Goal: Information Seeking & Learning: Learn about a topic

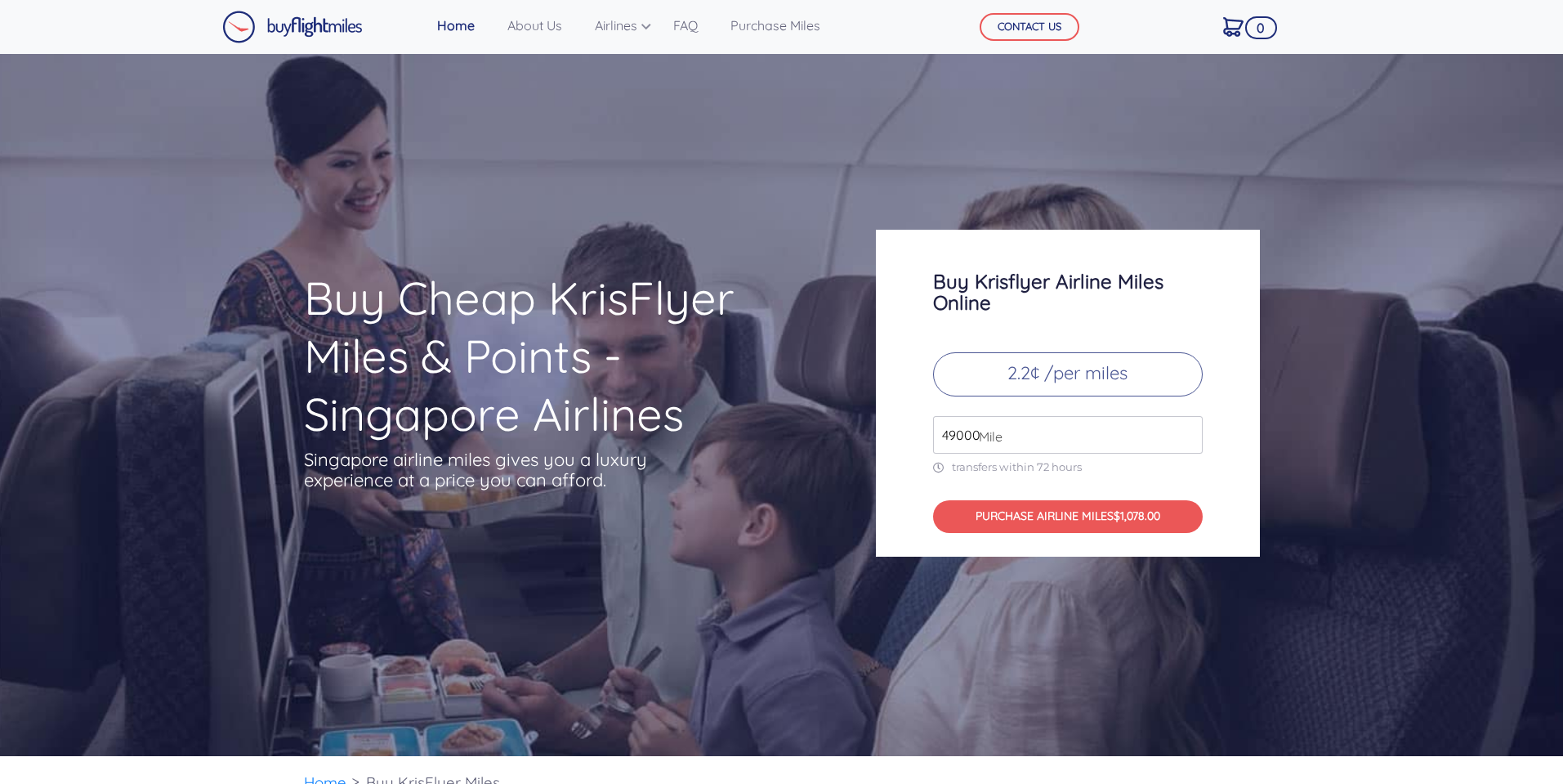
click at [1081, 427] on input "49000" at bounding box center [1068, 434] width 269 height 38
drag, startPoint x: 977, startPoint y: 438, endPoint x: 908, endPoint y: 442, distance: 69.1
click at [908, 442] on div "Buy Krisflyer Airline Miles Online 2.2¢ /per miles 49000 Mile transfers within …" at bounding box center [1068, 392] width 384 height 327
click at [685, 36] on link "FAQ" at bounding box center [685, 25] width 38 height 33
click at [551, 33] on link "About Us" at bounding box center [535, 25] width 68 height 33
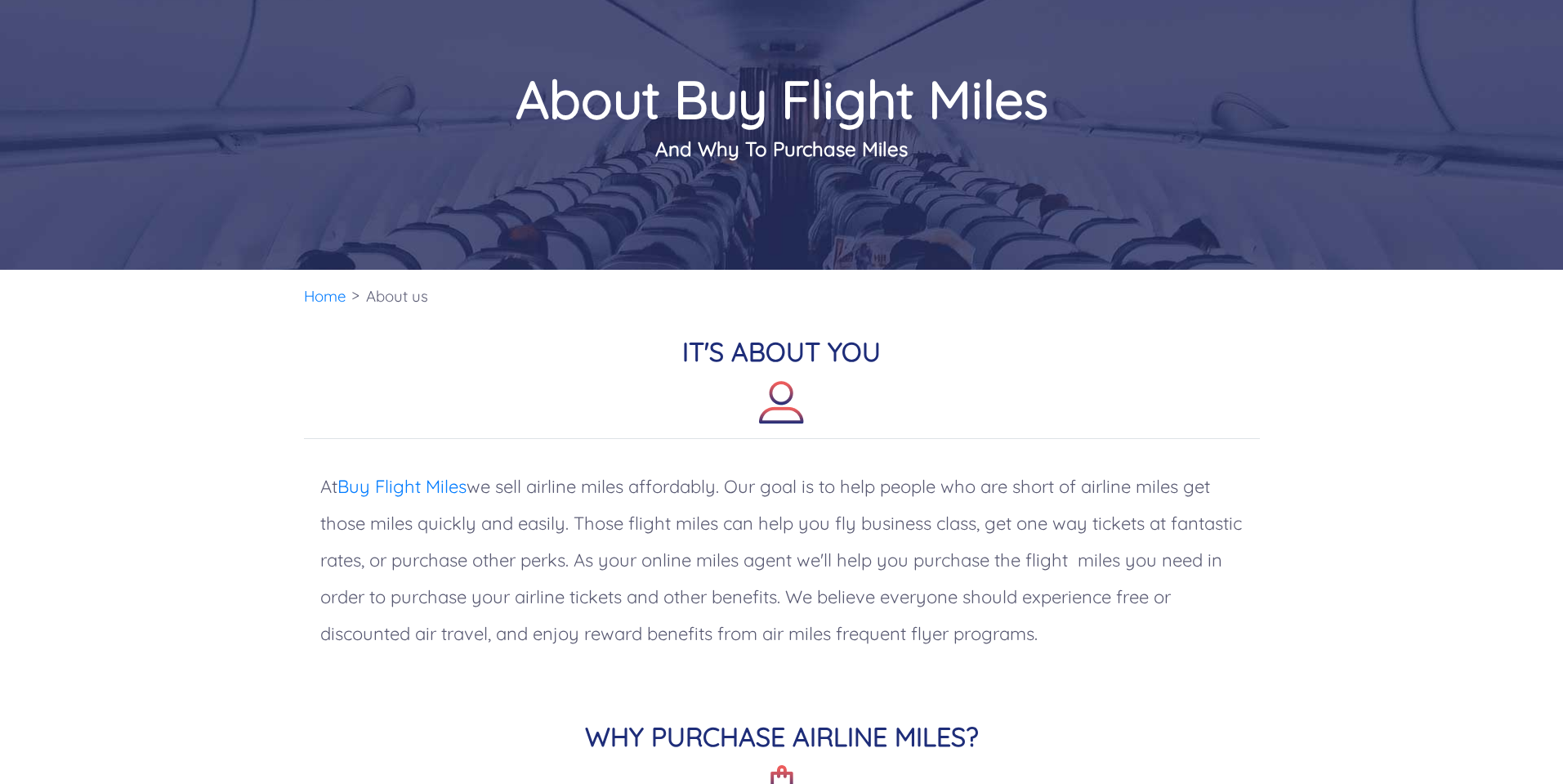
scroll to position [408, 0]
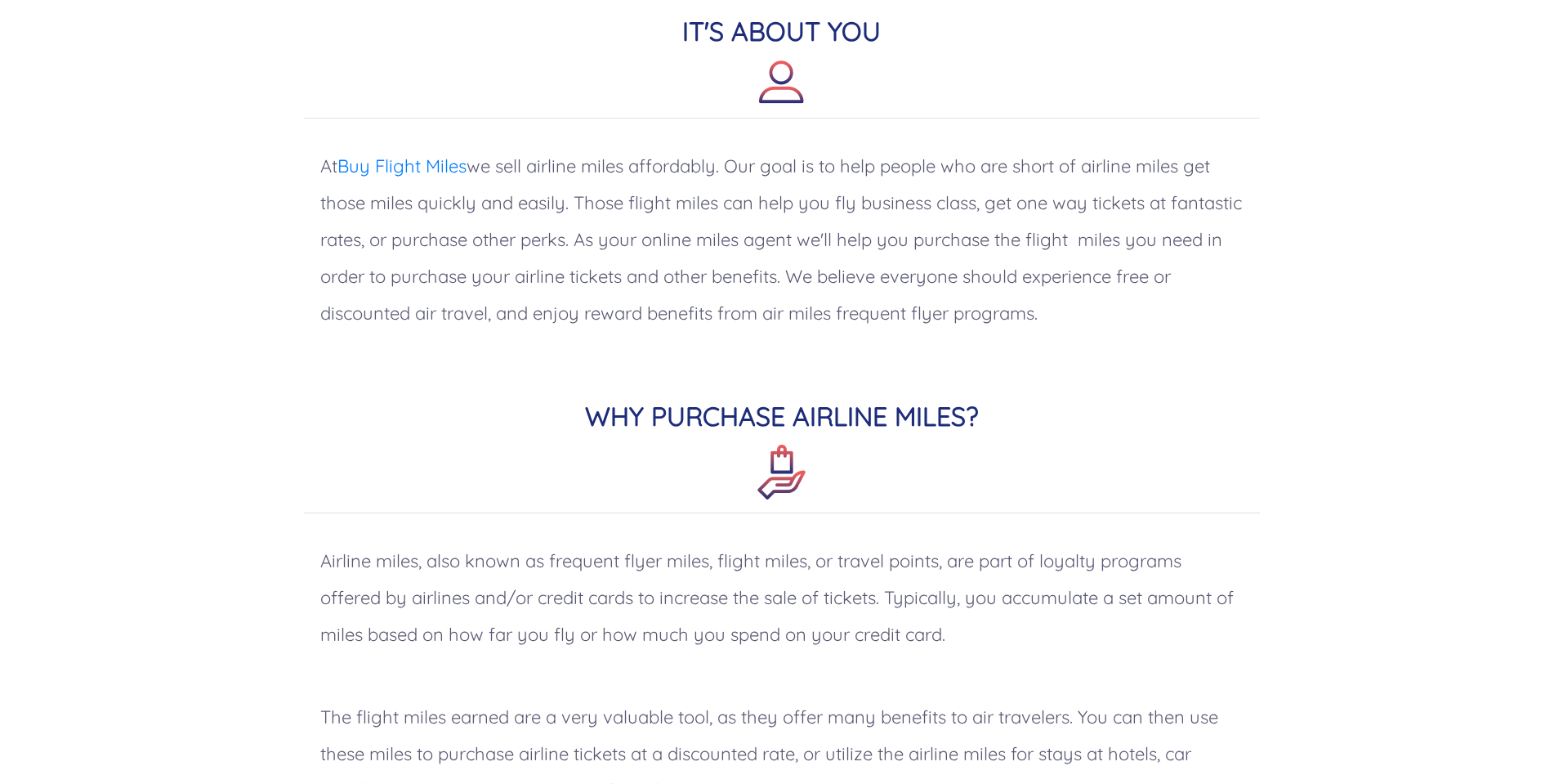
click at [346, 252] on p "At Buy Flight Miles we sell airline miles affordably. Our goal is to help peopl…" at bounding box center [782, 239] width 956 height 217
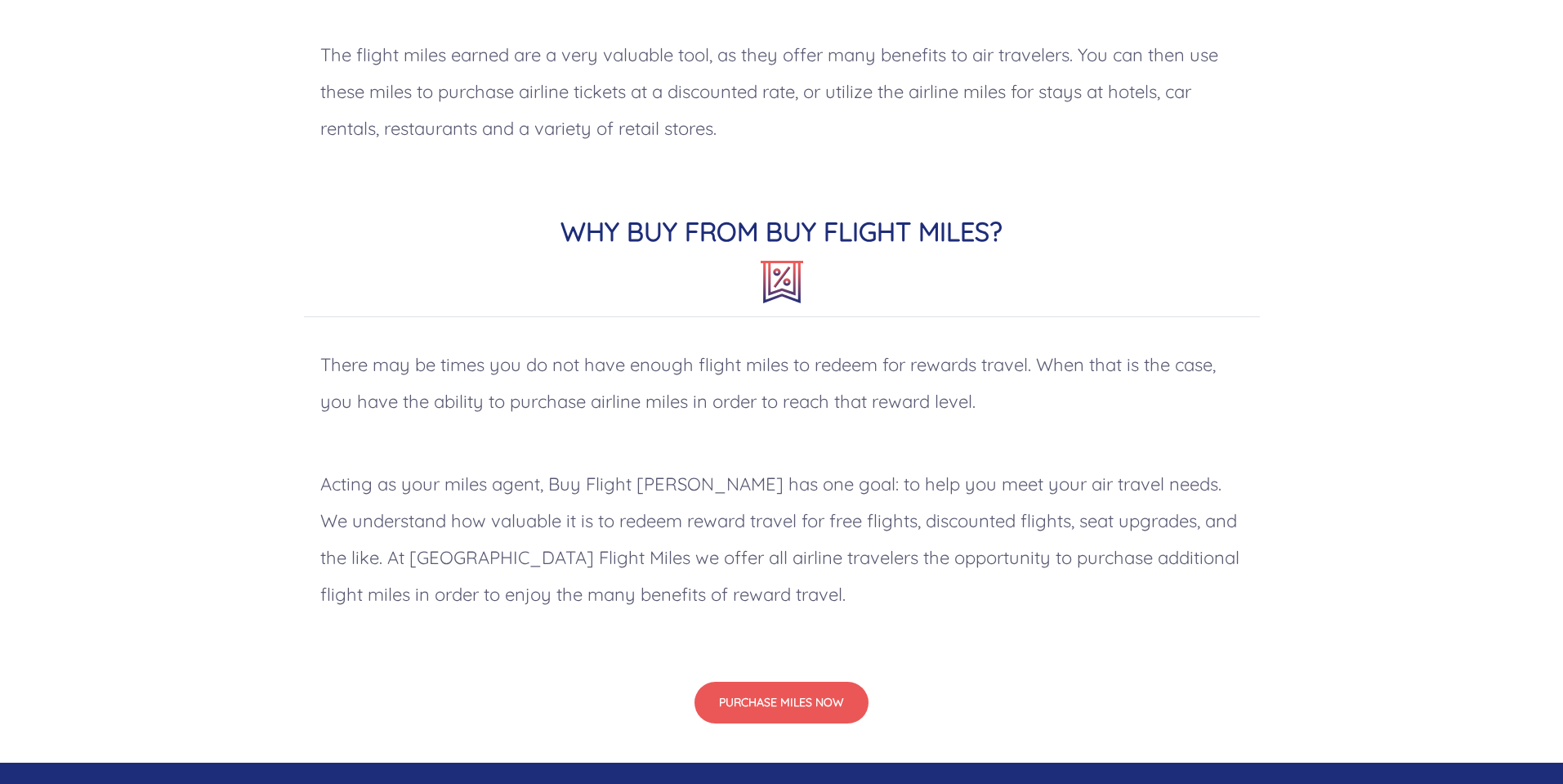
scroll to position [1226, 0]
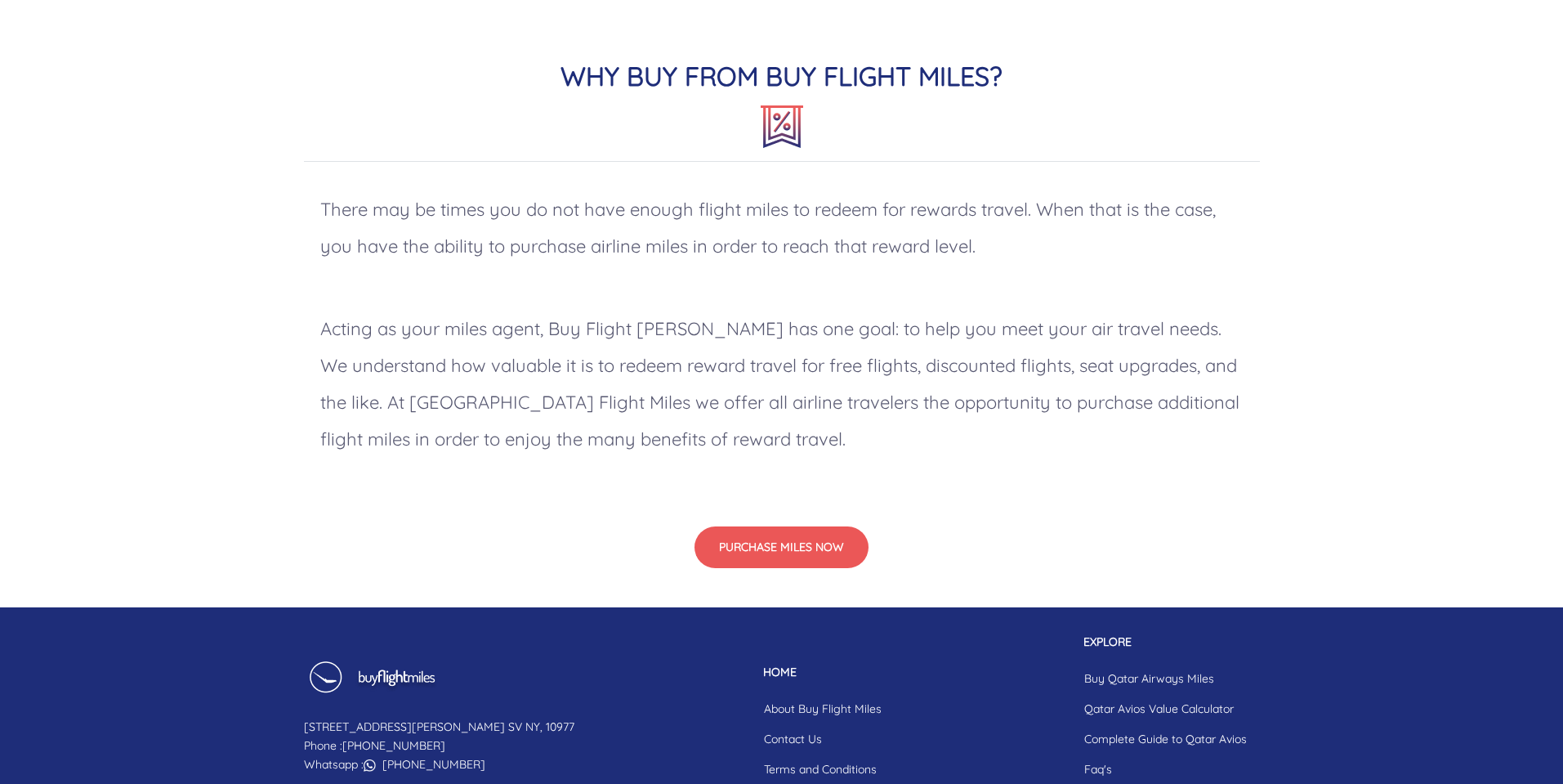
click at [862, 254] on p "There may be times you do not have enough flight miles to redeem for rewards tr…" at bounding box center [782, 228] width 956 height 106
